Goal: Information Seeking & Learning: Learn about a topic

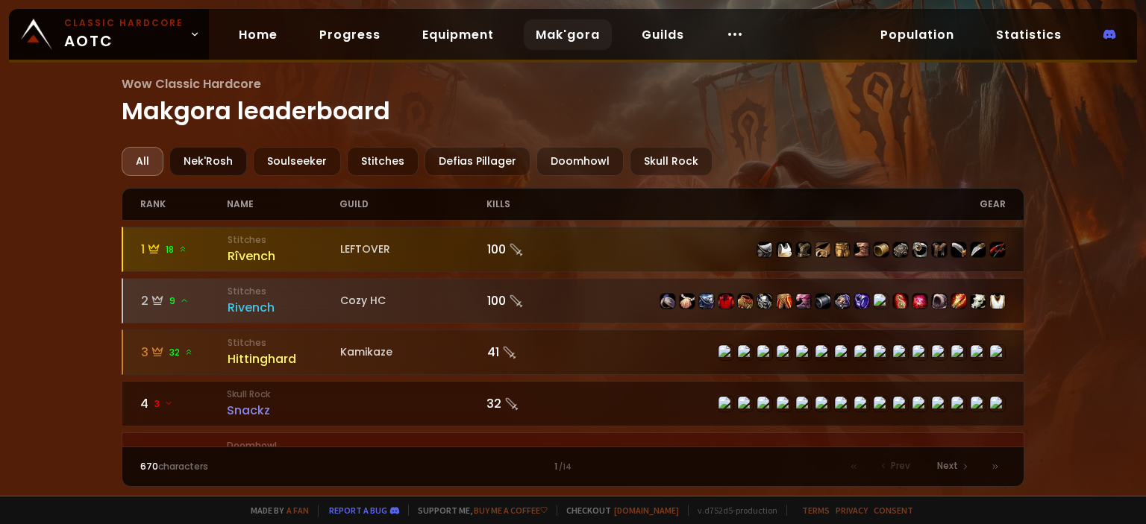
click at [217, 151] on div "Nek'Rosh" at bounding box center [208, 161] width 78 height 29
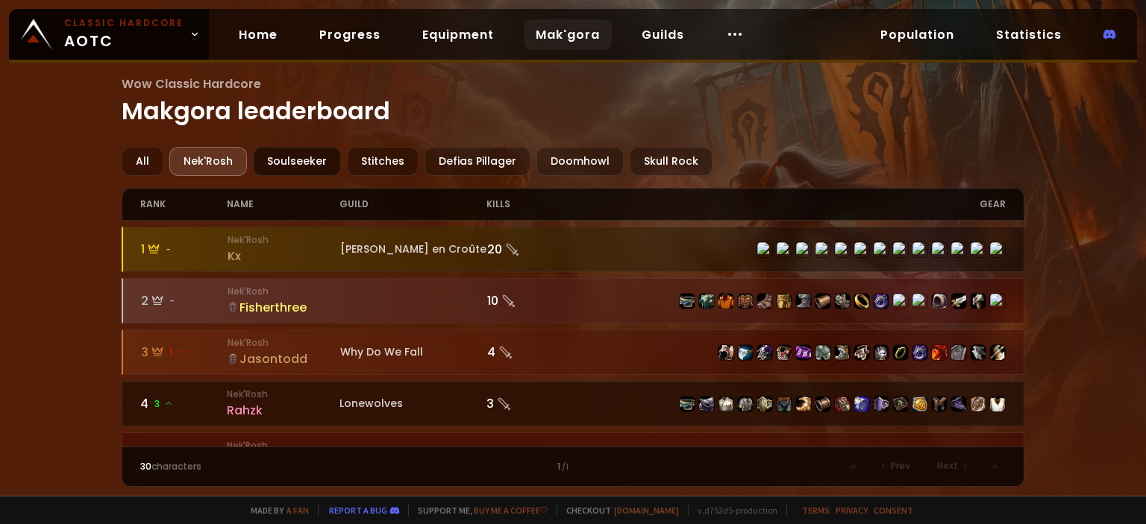
click at [272, 156] on div "Soulseeker" at bounding box center [297, 161] width 88 height 29
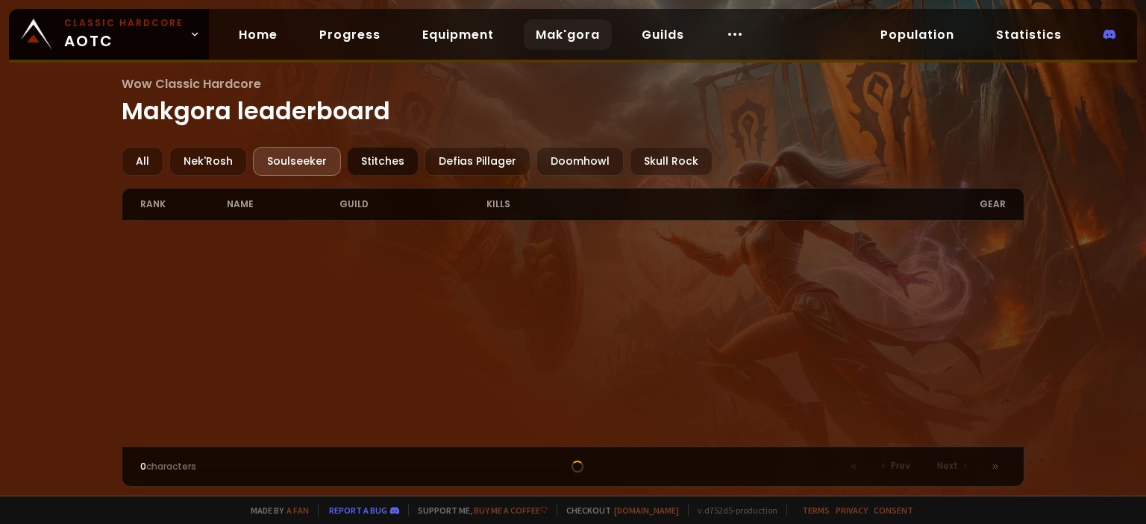
click at [379, 160] on div "Stitches" at bounding box center [383, 161] width 72 height 29
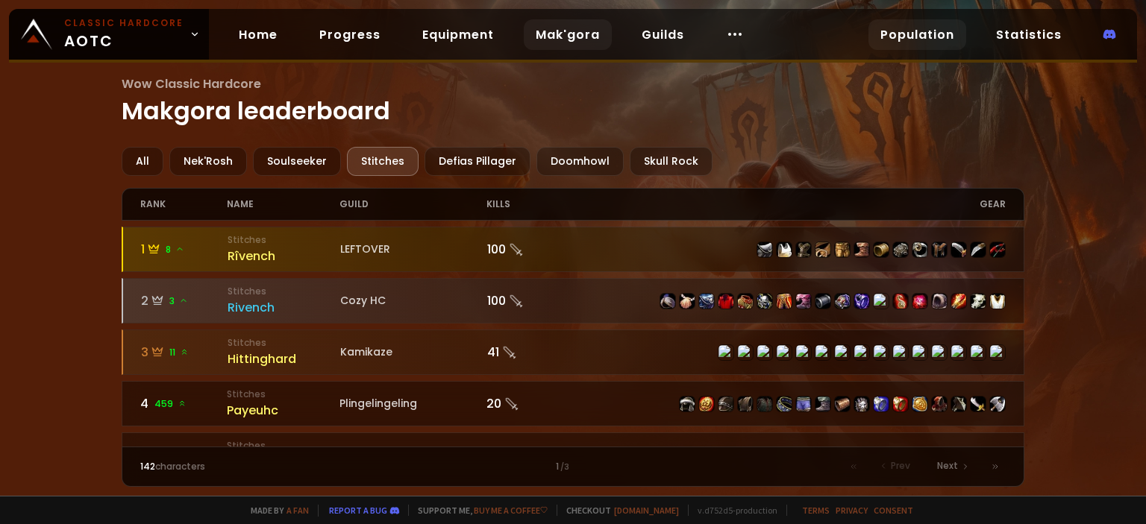
click at [948, 47] on link "Population" at bounding box center [917, 34] width 98 height 31
